Goal: Task Accomplishment & Management: Use online tool/utility

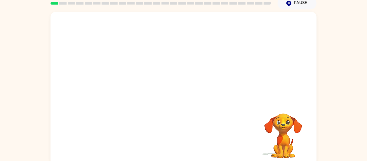
scroll to position [25, 0]
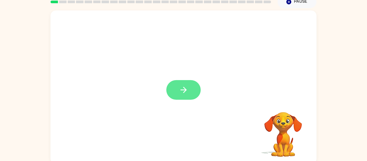
click at [175, 86] on button "button" at bounding box center [183, 90] width 34 height 20
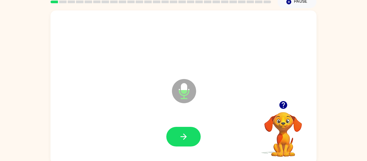
click at [182, 106] on icon "Microphone The Microphone is here when it is your turn to talk" at bounding box center [211, 98] width 81 height 40
click at [184, 123] on div at bounding box center [183, 137] width 255 height 44
drag, startPoint x: 182, startPoint y: 123, endPoint x: 178, endPoint y: 126, distance: 4.5
click at [178, 126] on div at bounding box center [183, 137] width 255 height 44
click at [178, 127] on button "button" at bounding box center [183, 137] width 34 height 20
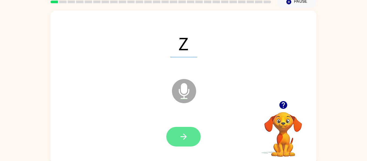
click at [189, 132] on button "button" at bounding box center [183, 137] width 34 height 20
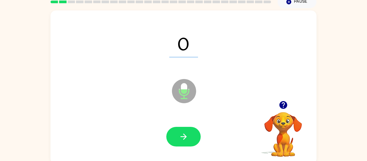
click at [189, 132] on button "button" at bounding box center [183, 137] width 34 height 20
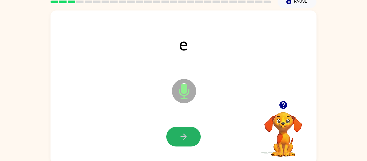
click at [189, 132] on button "button" at bounding box center [183, 137] width 34 height 20
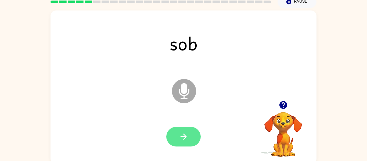
click at [188, 137] on icon "button" at bounding box center [183, 136] width 9 height 9
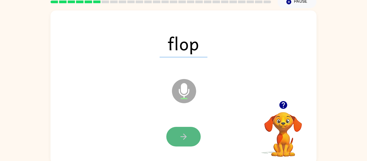
click at [188, 138] on icon "button" at bounding box center [183, 136] width 9 height 9
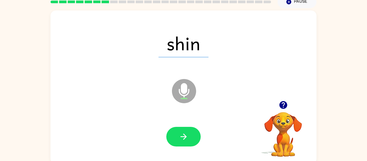
click at [188, 138] on icon "button" at bounding box center [183, 136] width 9 height 9
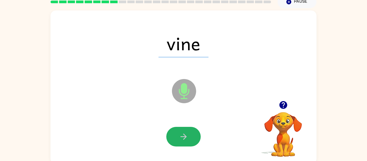
click at [188, 138] on icon "button" at bounding box center [183, 136] width 9 height 9
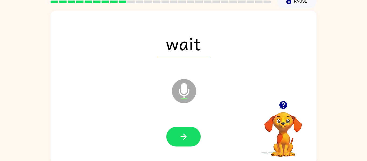
click at [188, 138] on icon "button" at bounding box center [183, 136] width 9 height 9
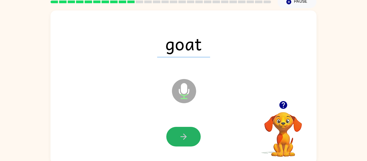
click at [188, 138] on icon "button" at bounding box center [183, 136] width 9 height 9
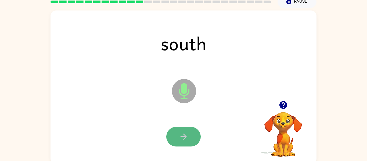
click at [188, 133] on icon "button" at bounding box center [183, 136] width 9 height 9
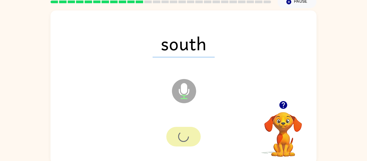
click at [188, 133] on div at bounding box center [183, 137] width 34 height 20
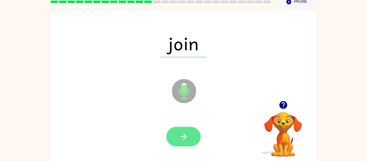
click at [188, 133] on icon "button" at bounding box center [183, 136] width 9 height 9
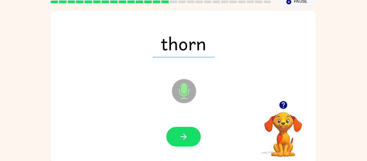
click at [188, 133] on icon "button" at bounding box center [183, 136] width 9 height 9
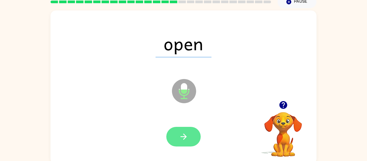
click at [188, 133] on icon "button" at bounding box center [183, 136] width 9 height 9
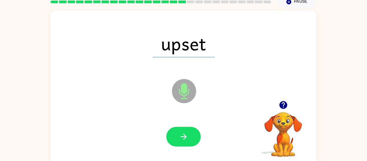
click at [188, 133] on icon "button" at bounding box center [183, 136] width 9 height 9
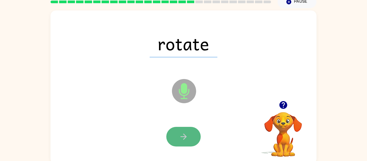
click at [188, 133] on icon "button" at bounding box center [183, 136] width 9 height 9
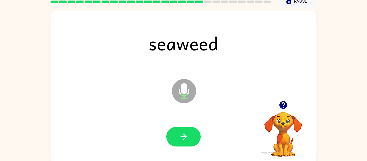
click at [187, 133] on icon "button" at bounding box center [183, 136] width 9 height 9
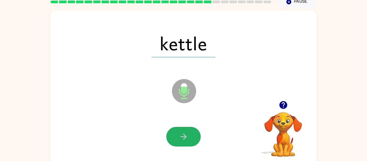
click at [187, 133] on icon "button" at bounding box center [183, 136] width 9 height 9
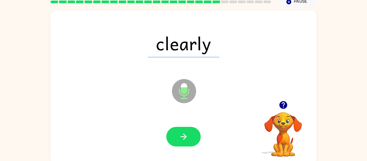
click at [187, 133] on icon "button" at bounding box center [183, 136] width 9 height 9
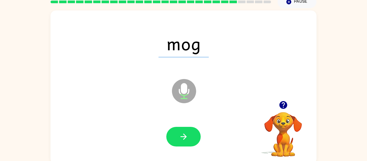
click at [187, 133] on icon "button" at bounding box center [183, 136] width 9 height 9
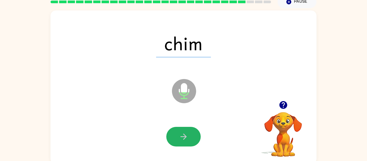
click at [187, 133] on icon "button" at bounding box center [183, 136] width 9 height 9
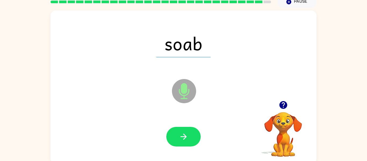
click at [187, 133] on icon "button" at bounding box center [183, 136] width 9 height 9
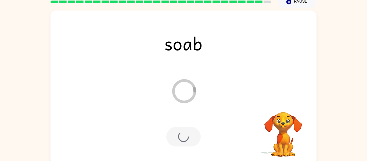
scroll to position [18, 0]
